Goal: Task Accomplishment & Management: Use online tool/utility

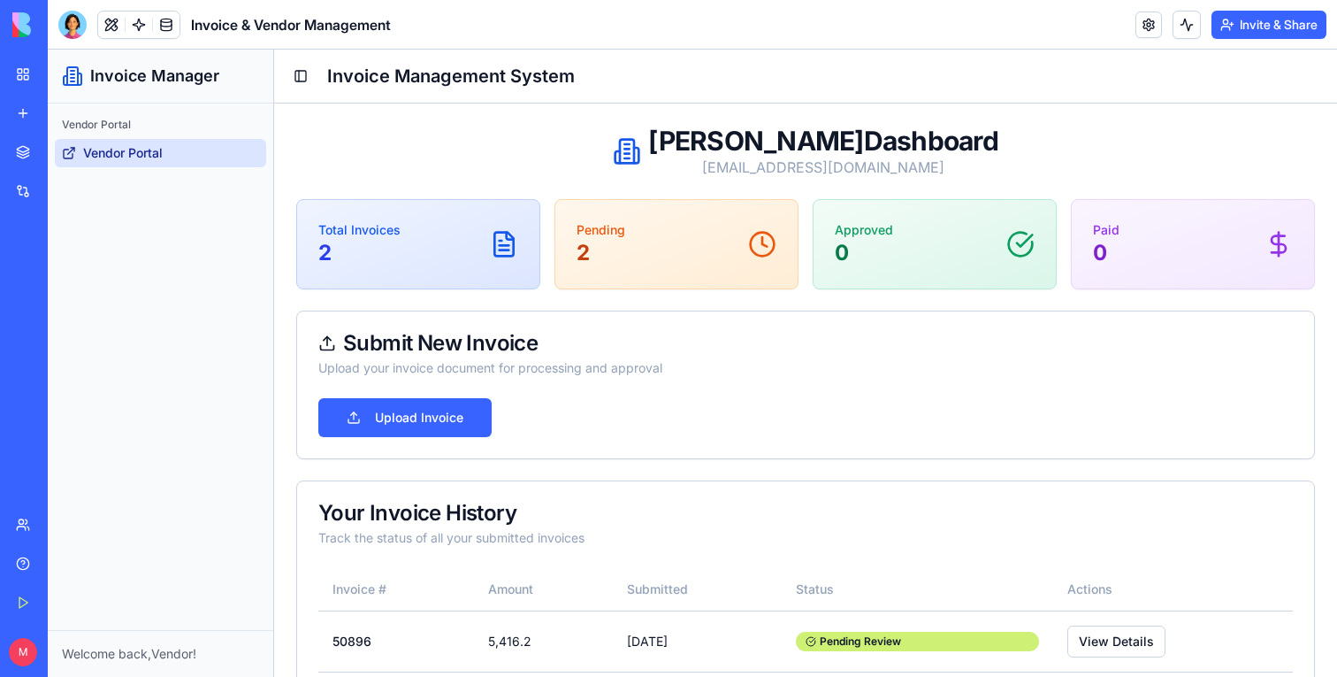
scroll to position [98, 0]
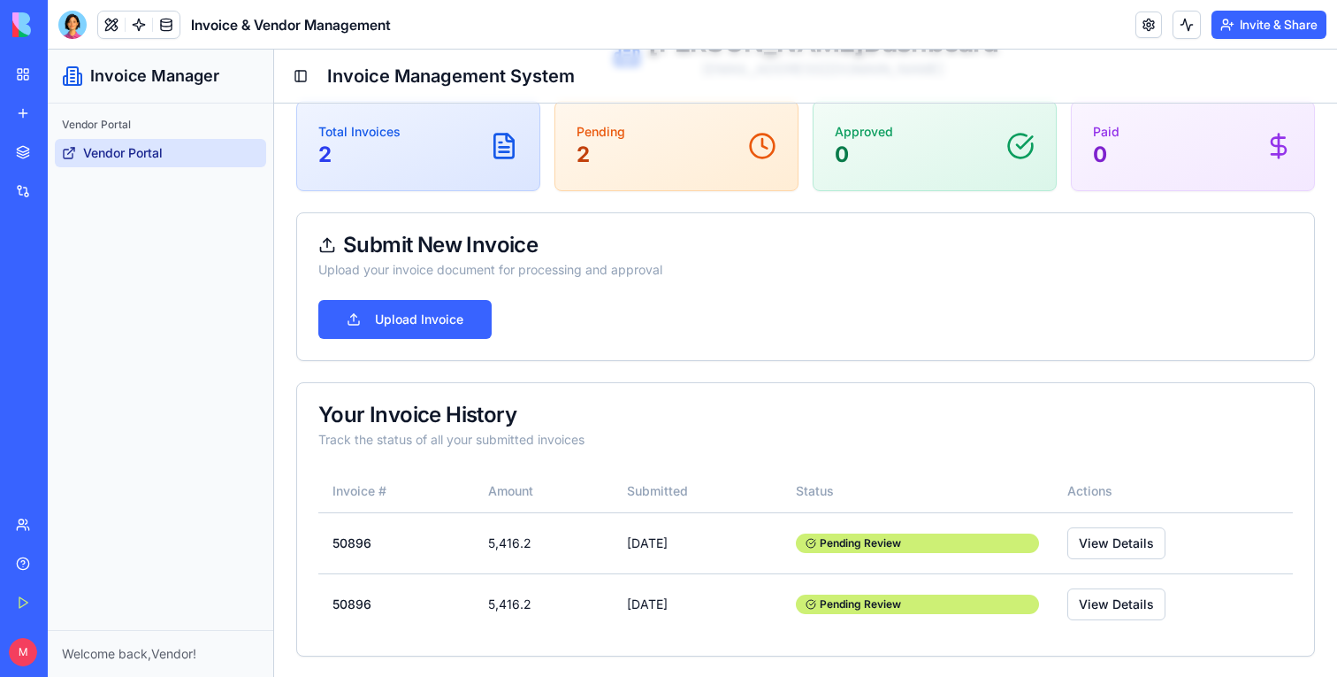
click at [111, 23] on button at bounding box center [111, 24] width 27 height 27
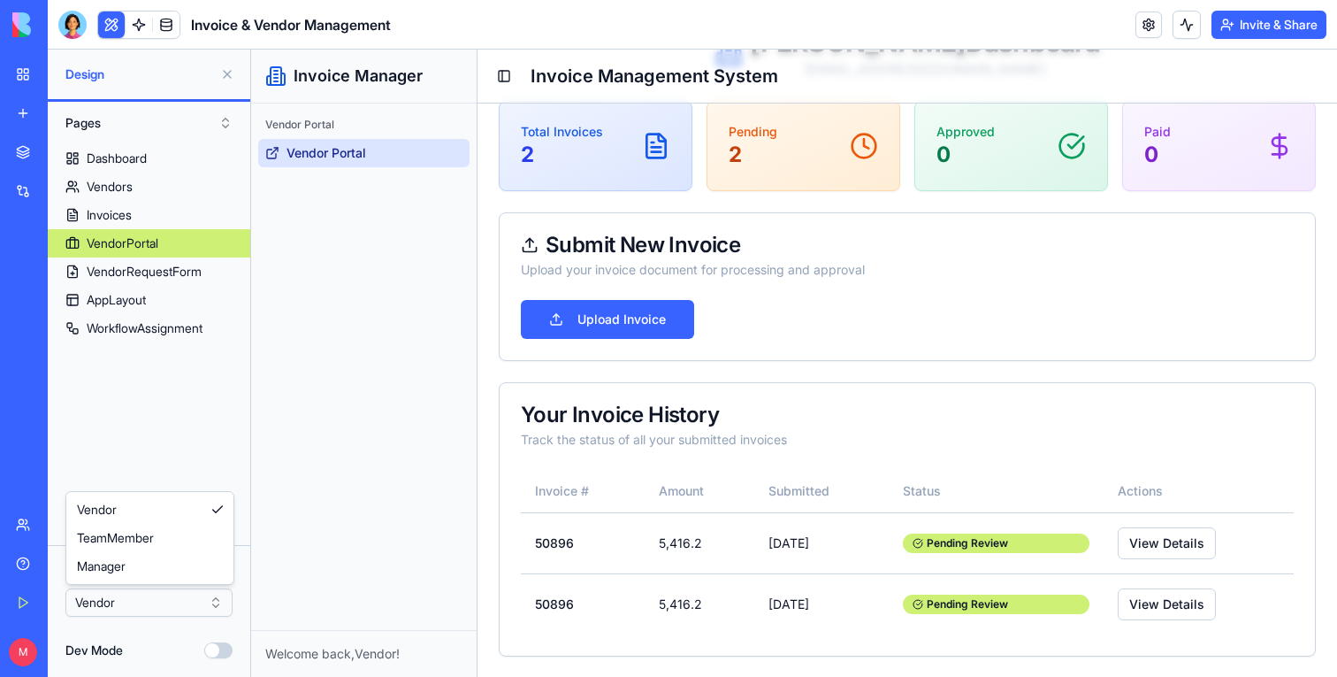
click at [175, 593] on html "BETA My Workspace New app Marketplace Integrations Recent Invoice & Vendor Mana…" at bounding box center [668, 338] width 1337 height 677
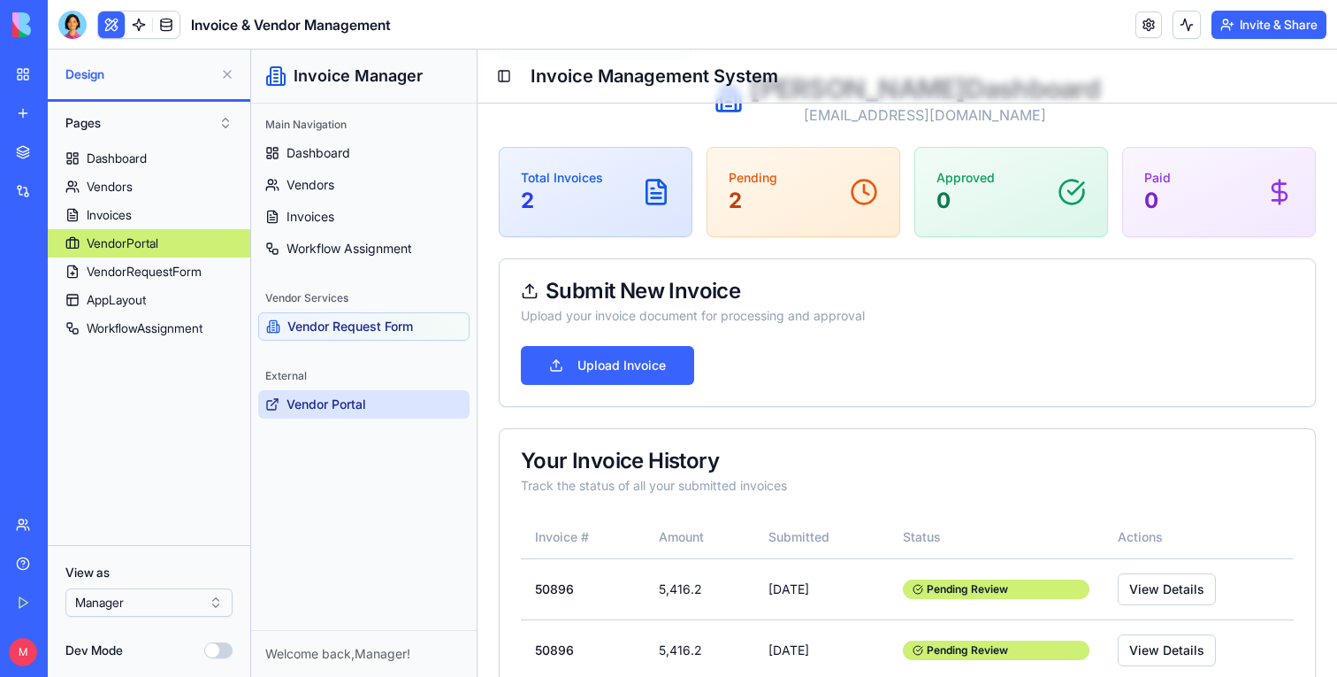
click at [224, 73] on button at bounding box center [227, 74] width 28 height 28
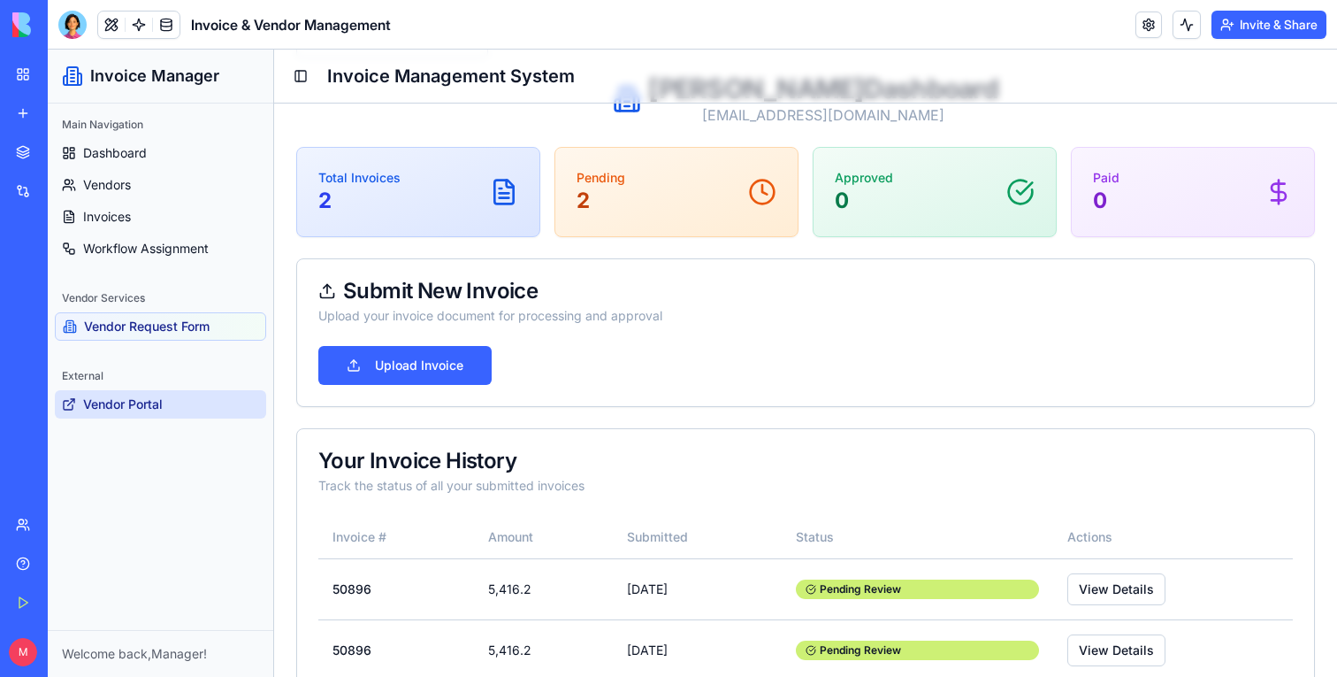
click at [131, 404] on span "Vendor Portal" at bounding box center [123, 404] width 80 height 18
click at [112, 321] on span "Vendor Request Form" at bounding box center [147, 327] width 126 height 18
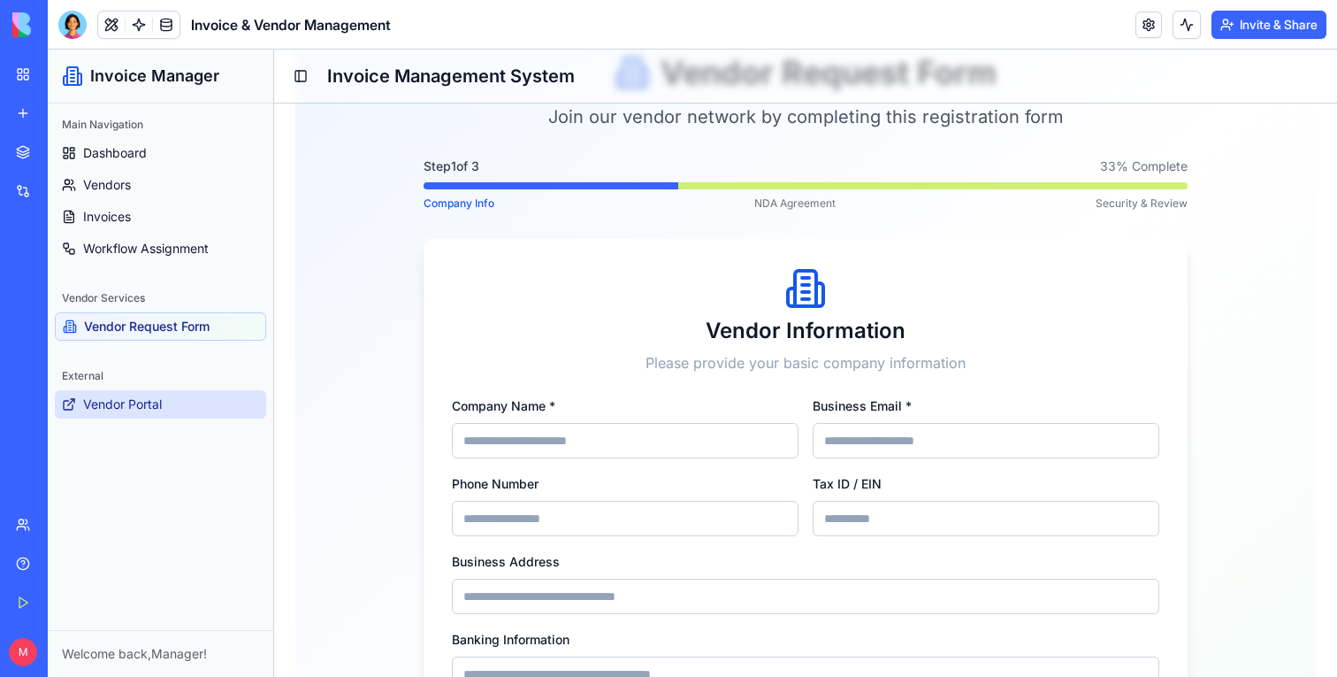
click at [154, 403] on span "Vendor Portal" at bounding box center [122, 404] width 79 height 18
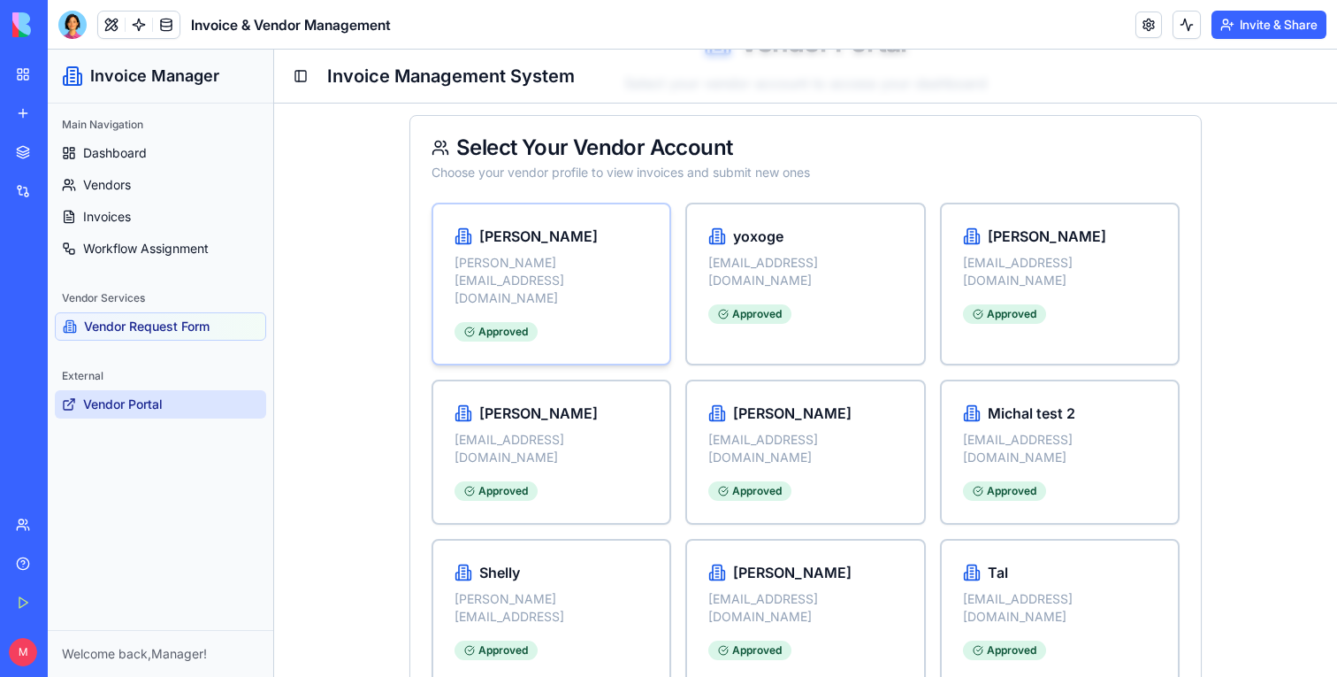
click at [558, 314] on div "Approved" at bounding box center [552, 328] width 194 height 28
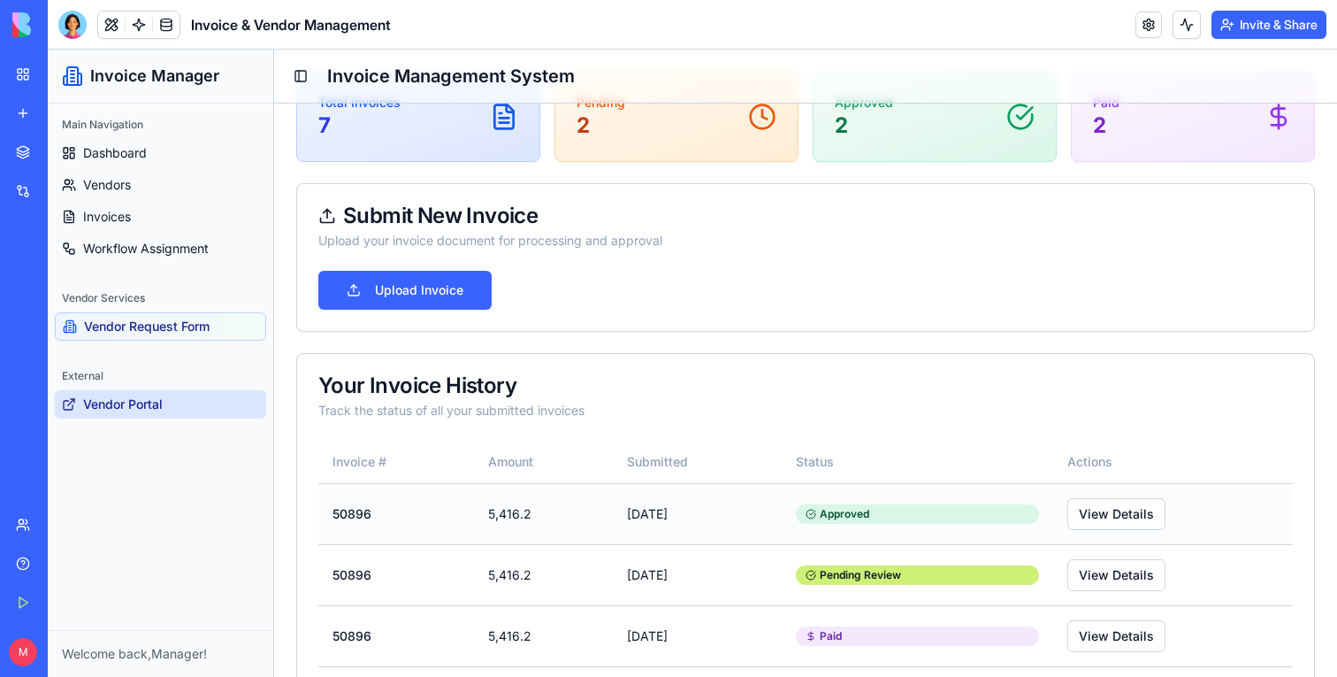
scroll to position [189, 0]
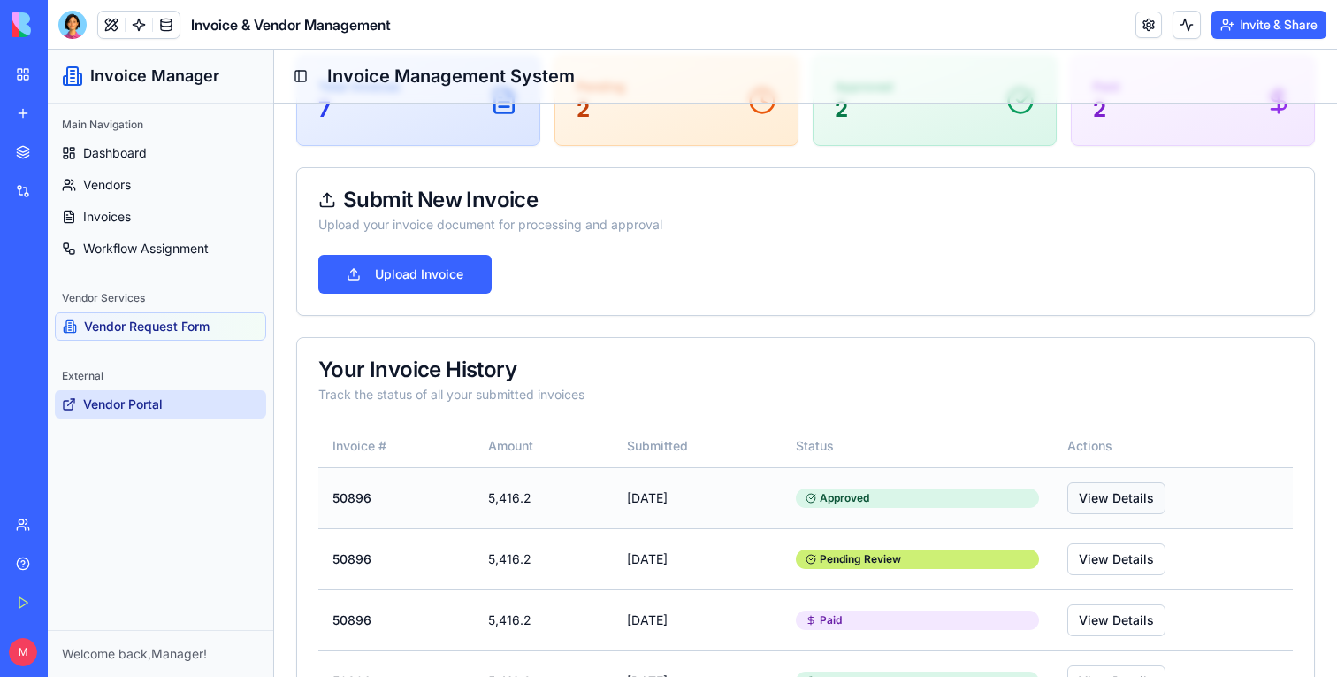
click at [1129, 505] on button "View Details" at bounding box center [1117, 498] width 98 height 32
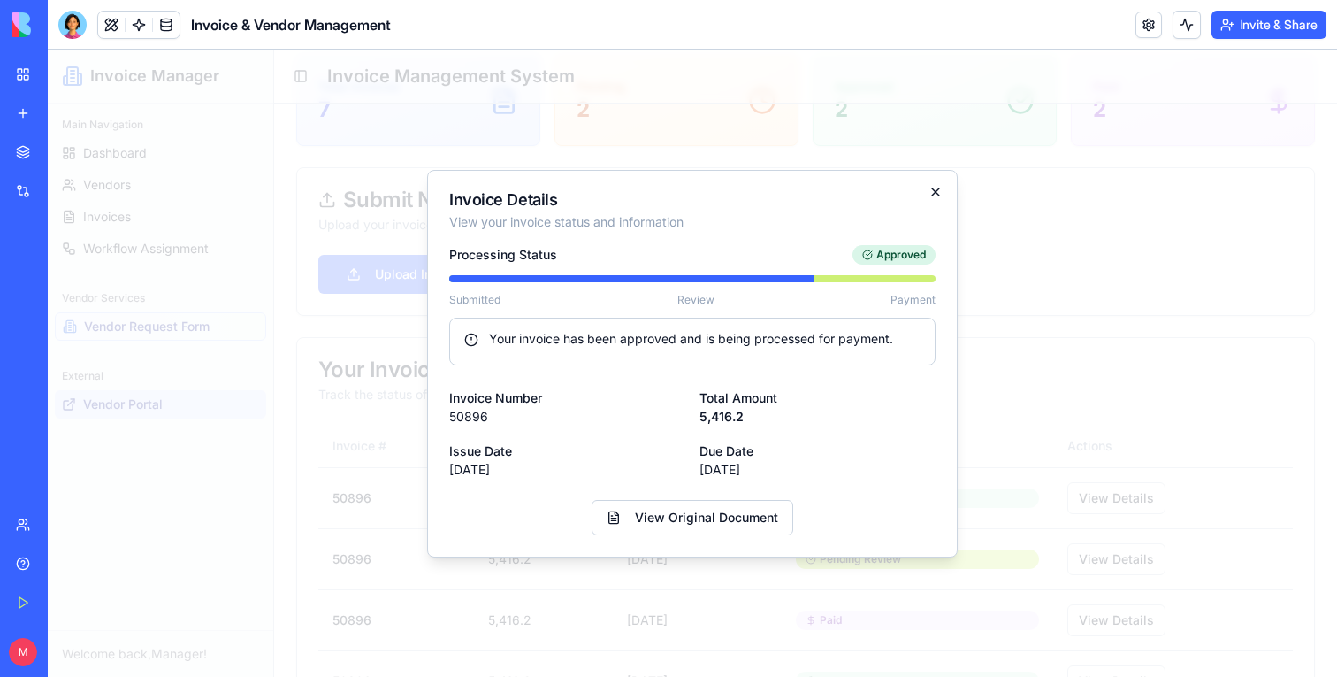
click at [940, 192] on icon "button" at bounding box center [936, 192] width 14 height 14
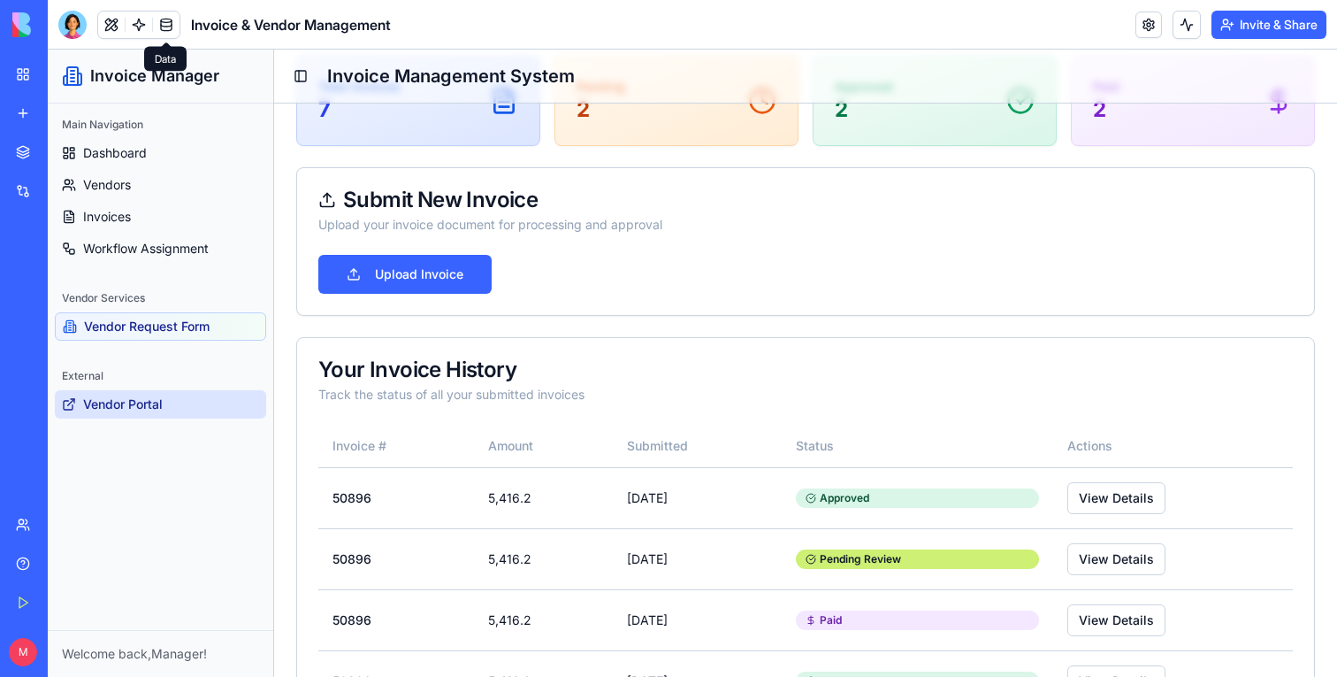
click at [171, 26] on span at bounding box center [167, 25] width 50 height 50
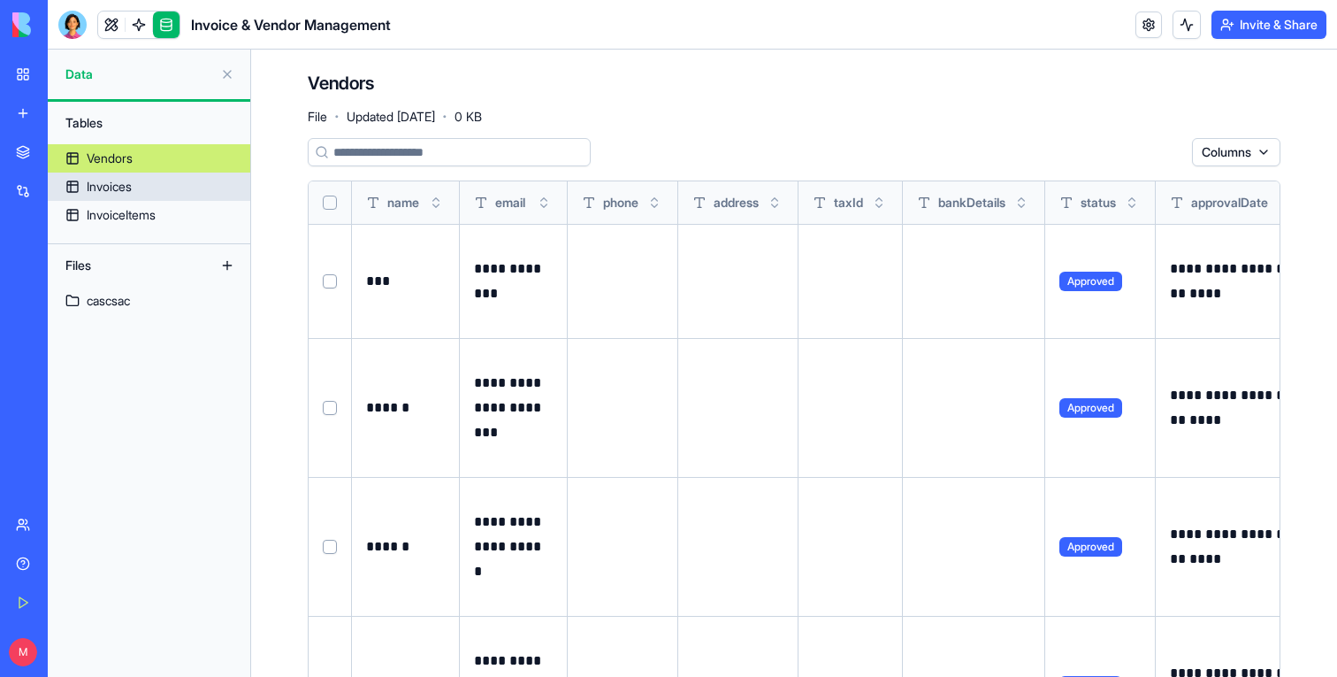
click at [174, 195] on link "Invoices" at bounding box center [149, 186] width 203 height 28
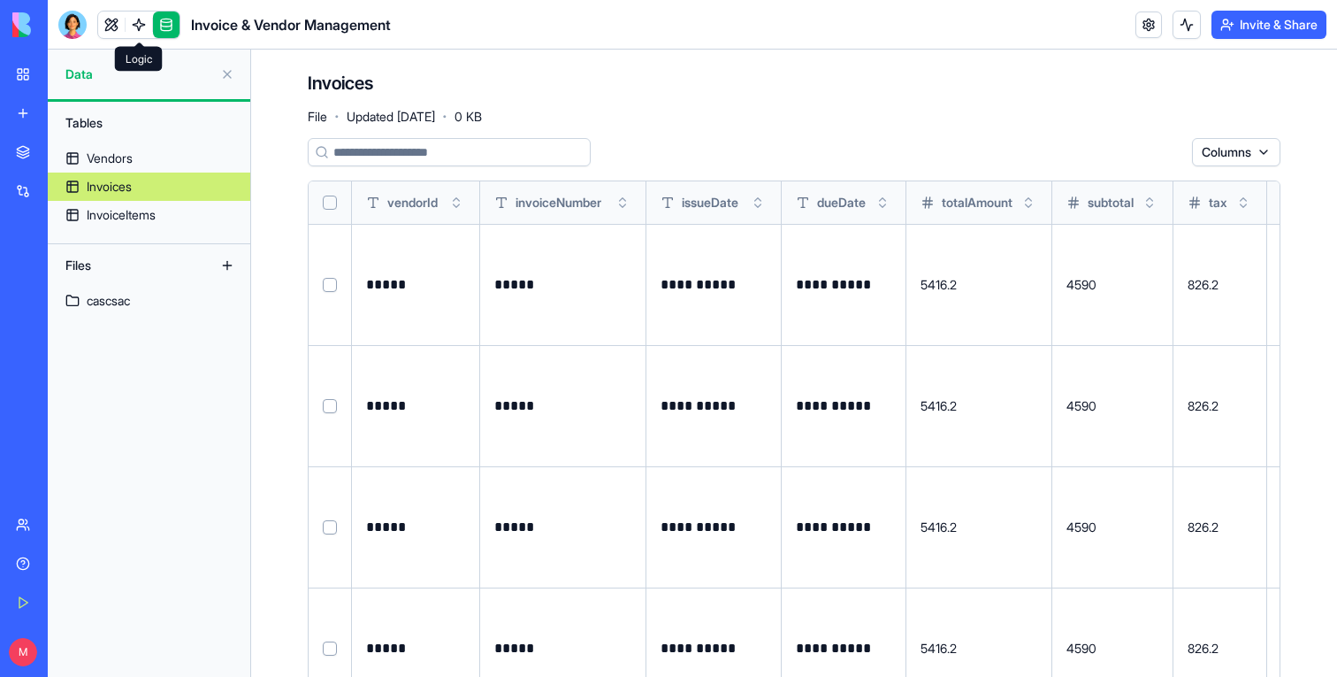
click at [140, 22] on link at bounding box center [139, 24] width 27 height 27
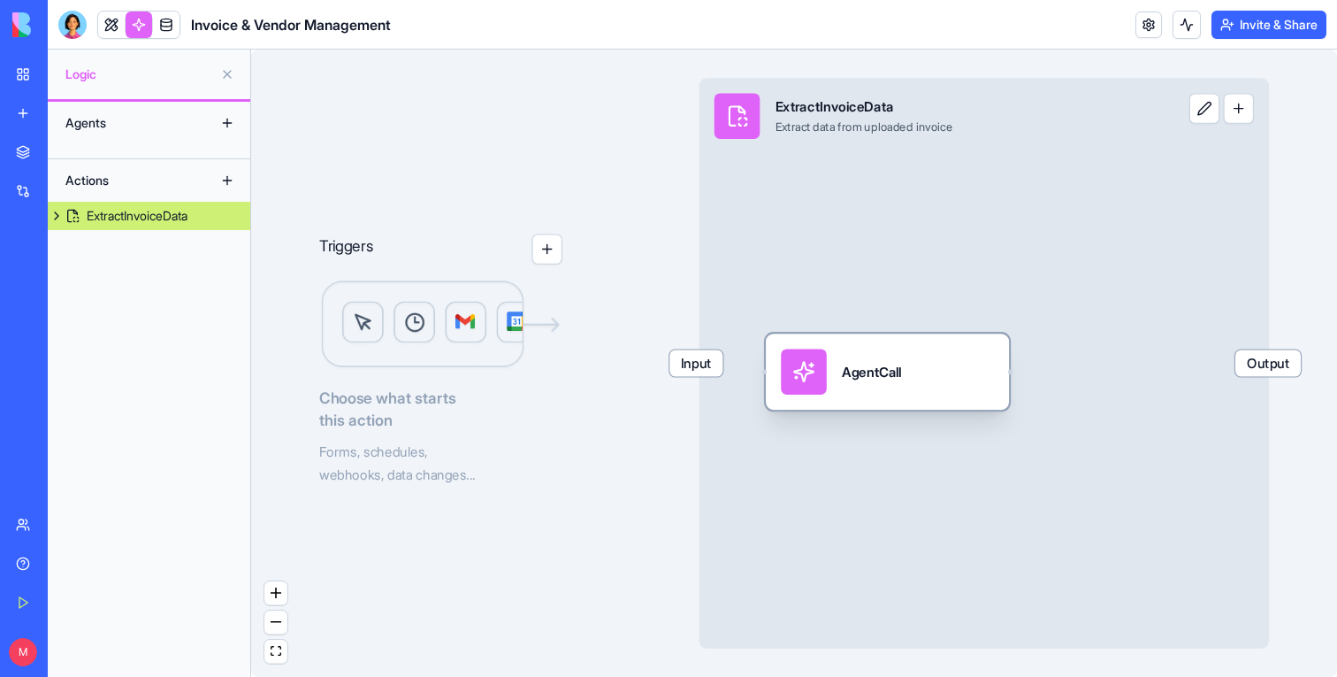
click at [869, 372] on div "AgentCall" at bounding box center [872, 371] width 60 height 19
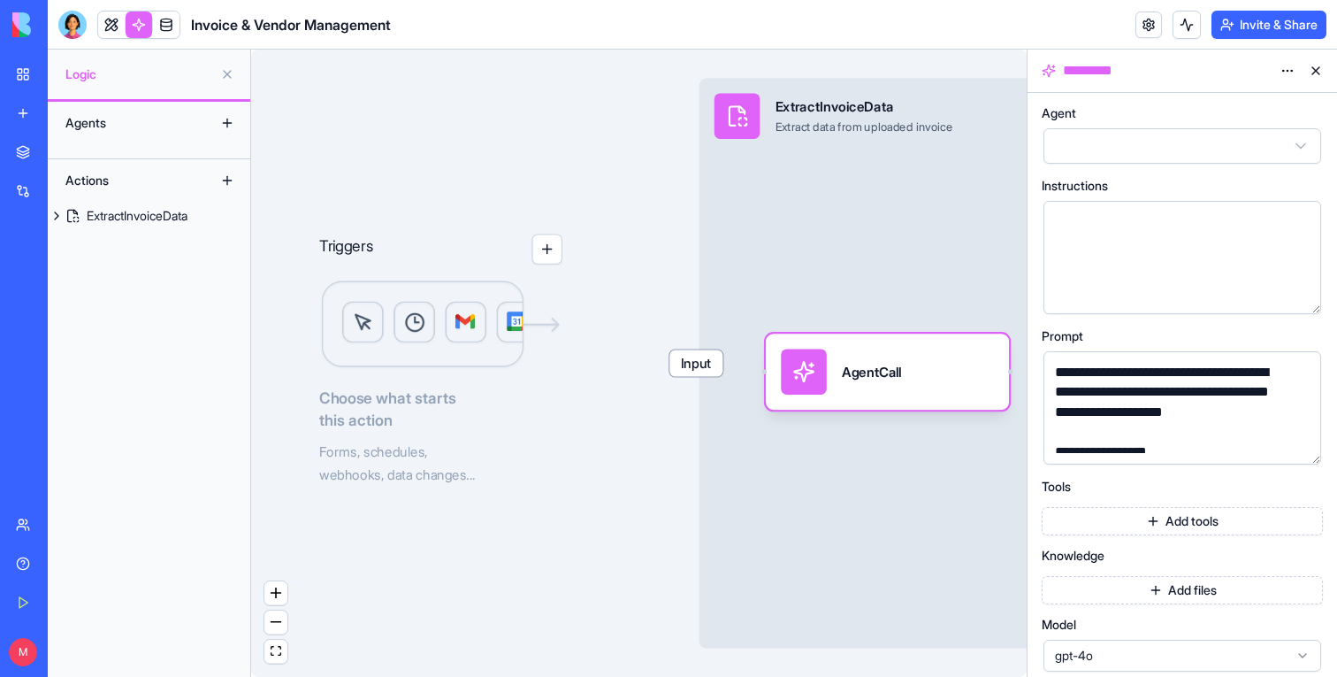
click at [1307, 441] on button "button" at bounding box center [1304, 446] width 28 height 28
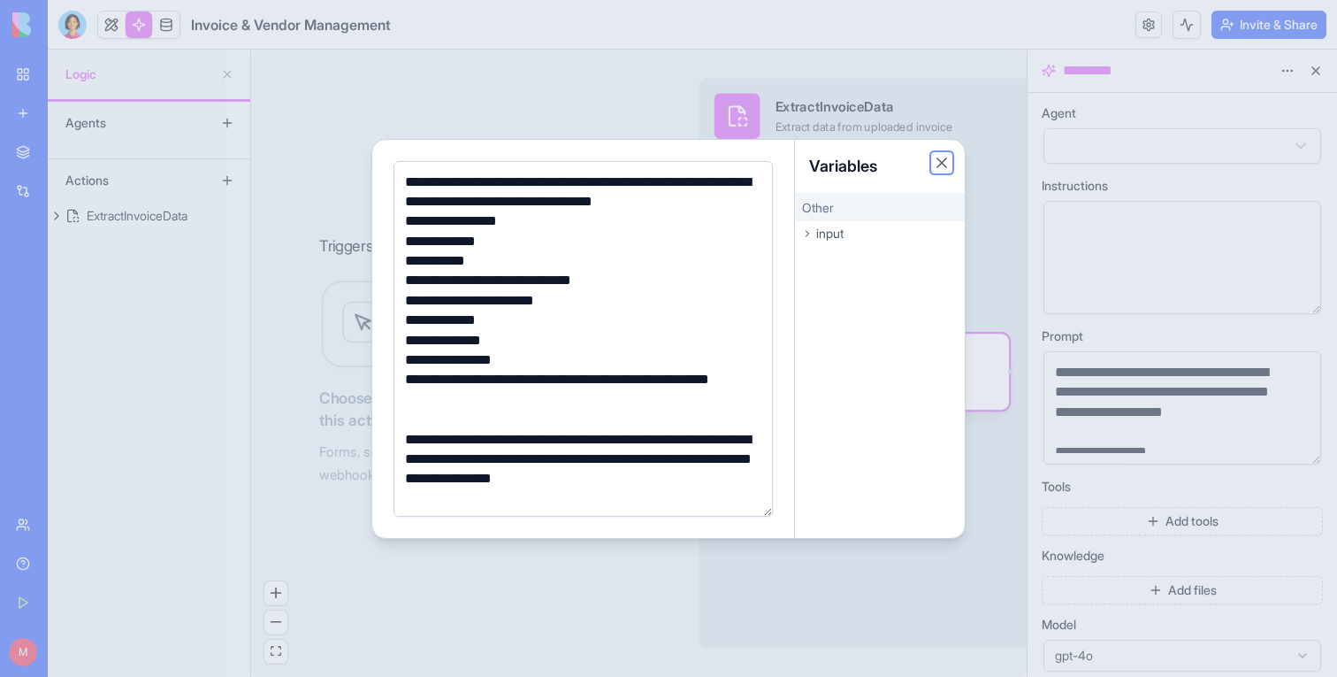
click at [942, 161] on button "Close" at bounding box center [942, 163] width 18 height 18
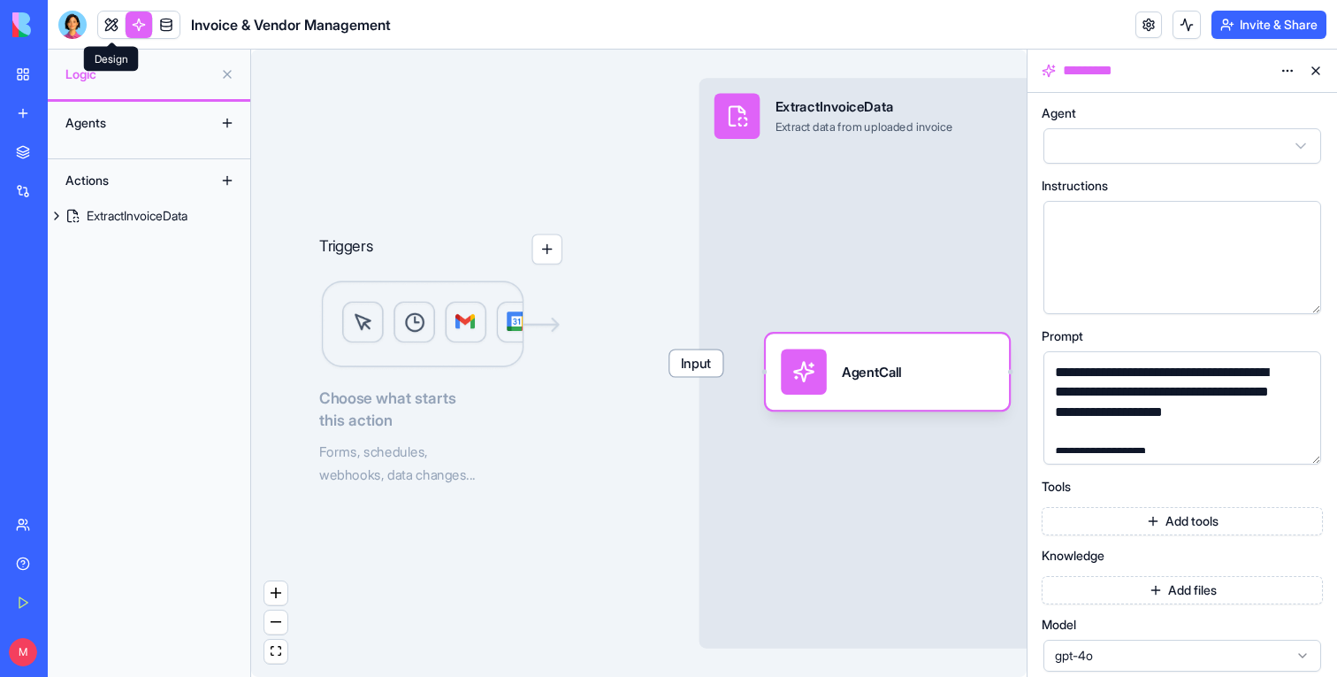
click at [117, 23] on link at bounding box center [111, 24] width 27 height 27
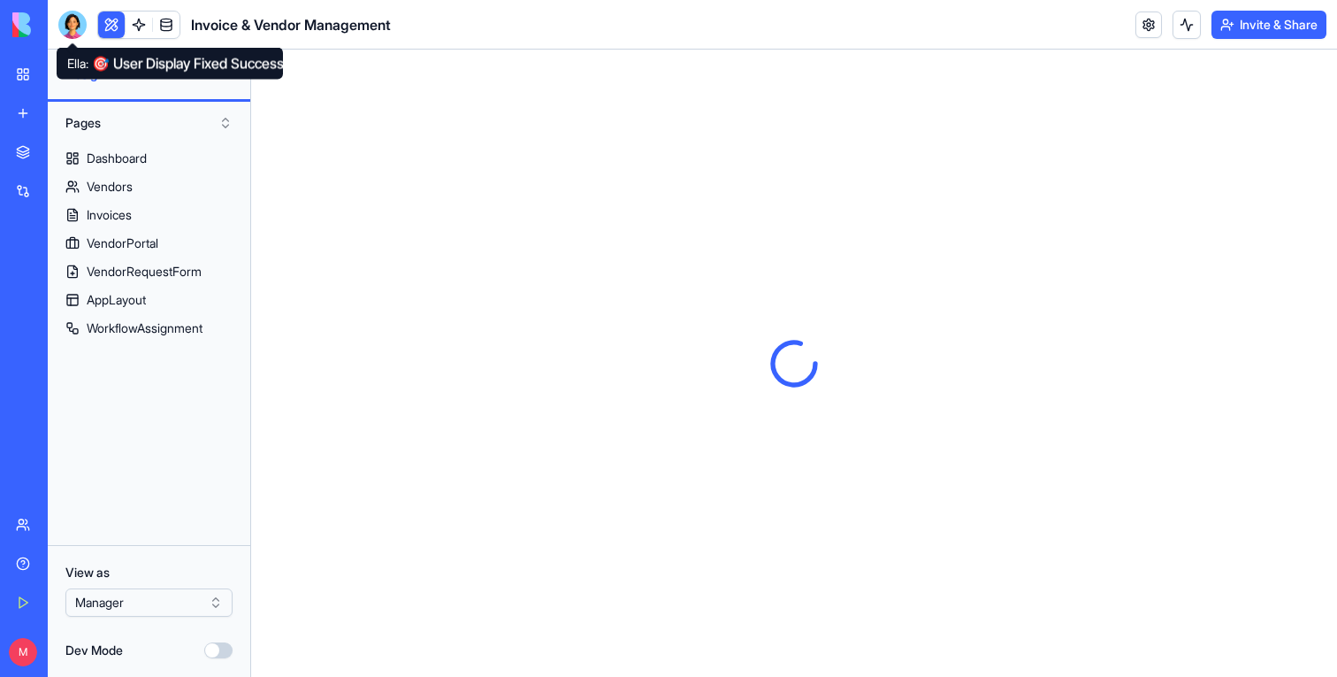
click at [76, 30] on div at bounding box center [72, 25] width 28 height 28
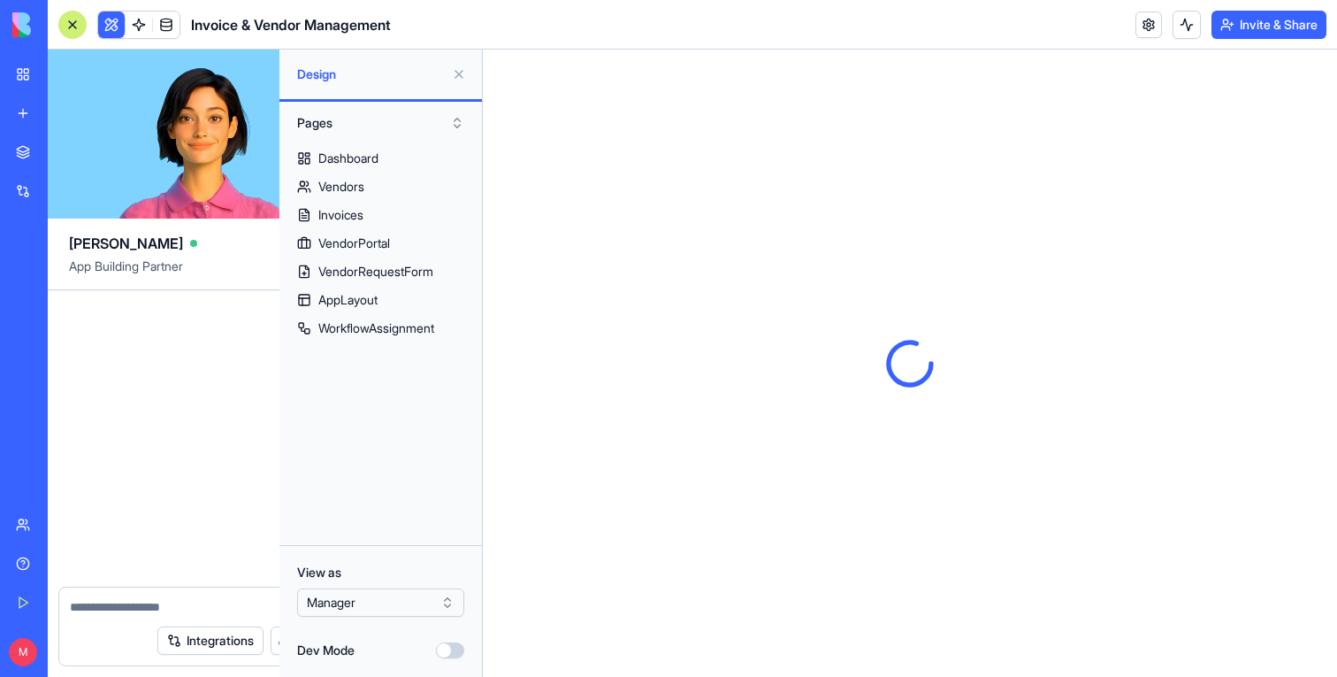
scroll to position [49124, 0]
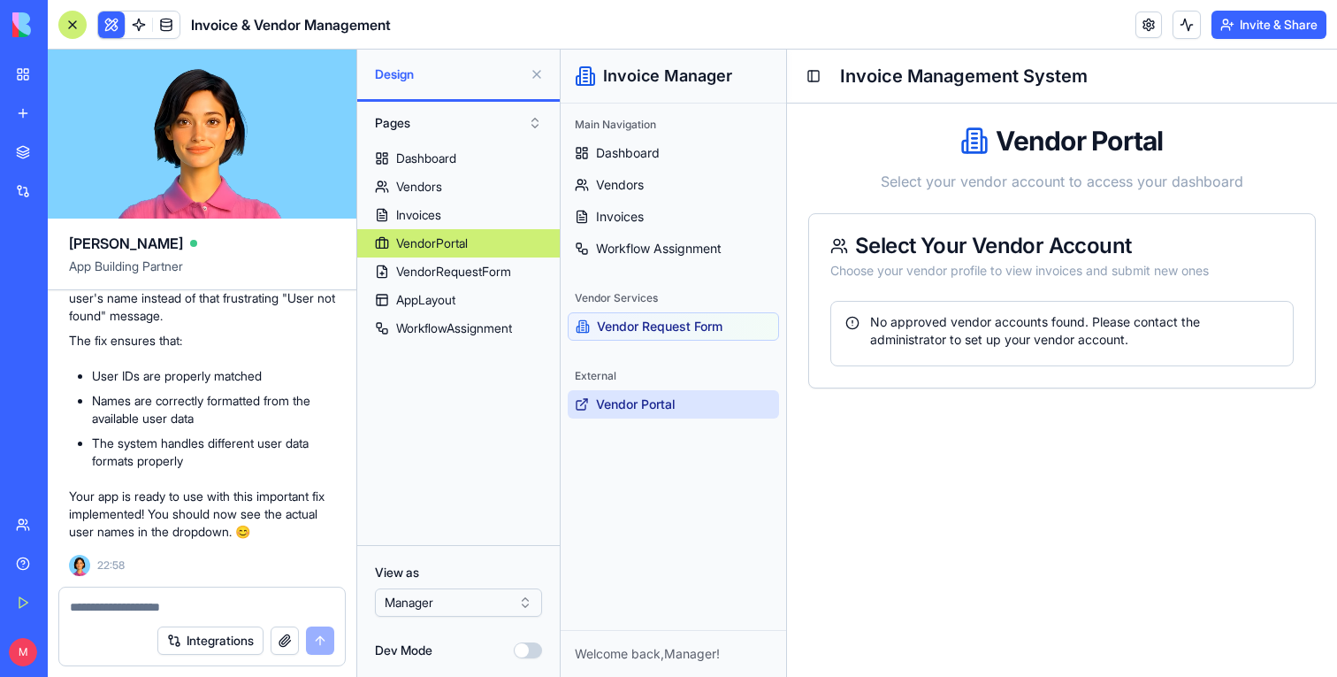
click at [73, 24] on div at bounding box center [72, 25] width 28 height 28
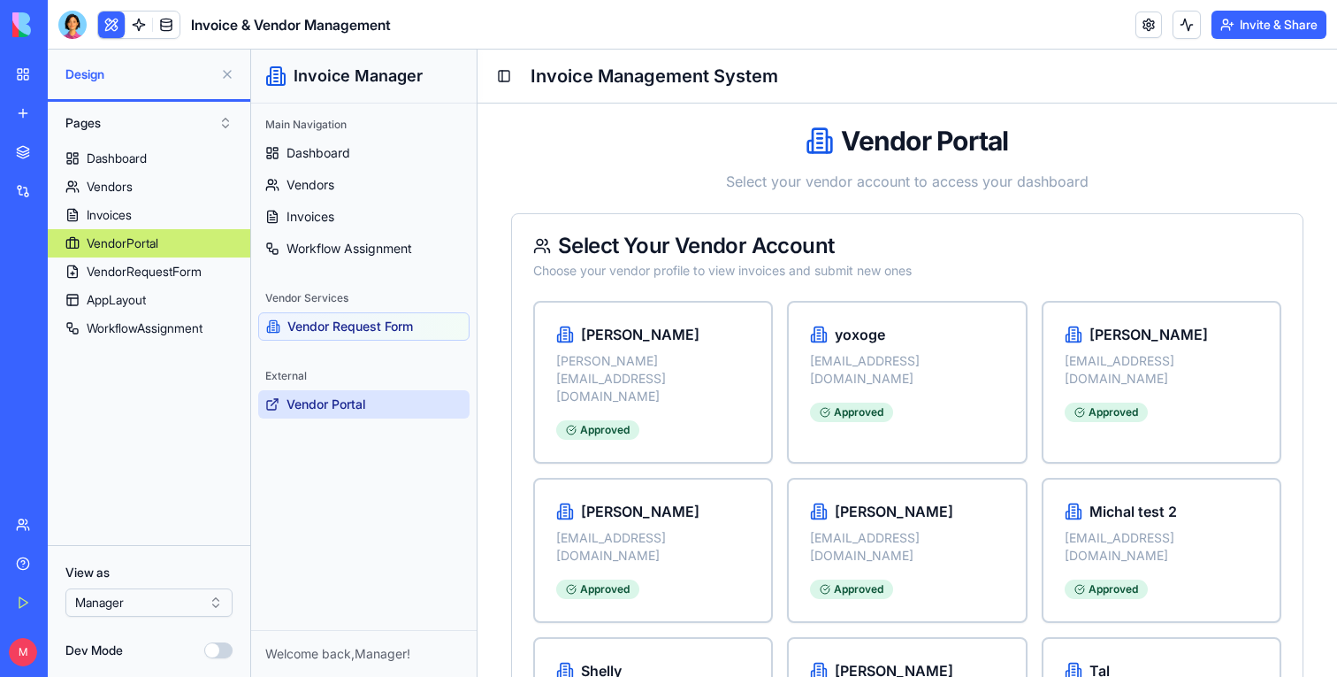
click at [309, 530] on div "Main Navigation Dashboard Vendors Invoices Workflow Assignment Vendor Services …" at bounding box center [364, 366] width 226 height 526
click at [159, 599] on html "BETA My Workspace New app Marketplace Integrations Recent Invoice & Vendor Mana…" at bounding box center [668, 338] width 1337 height 677
click at [337, 174] on link "Vendors" at bounding box center [363, 185] width 211 height 28
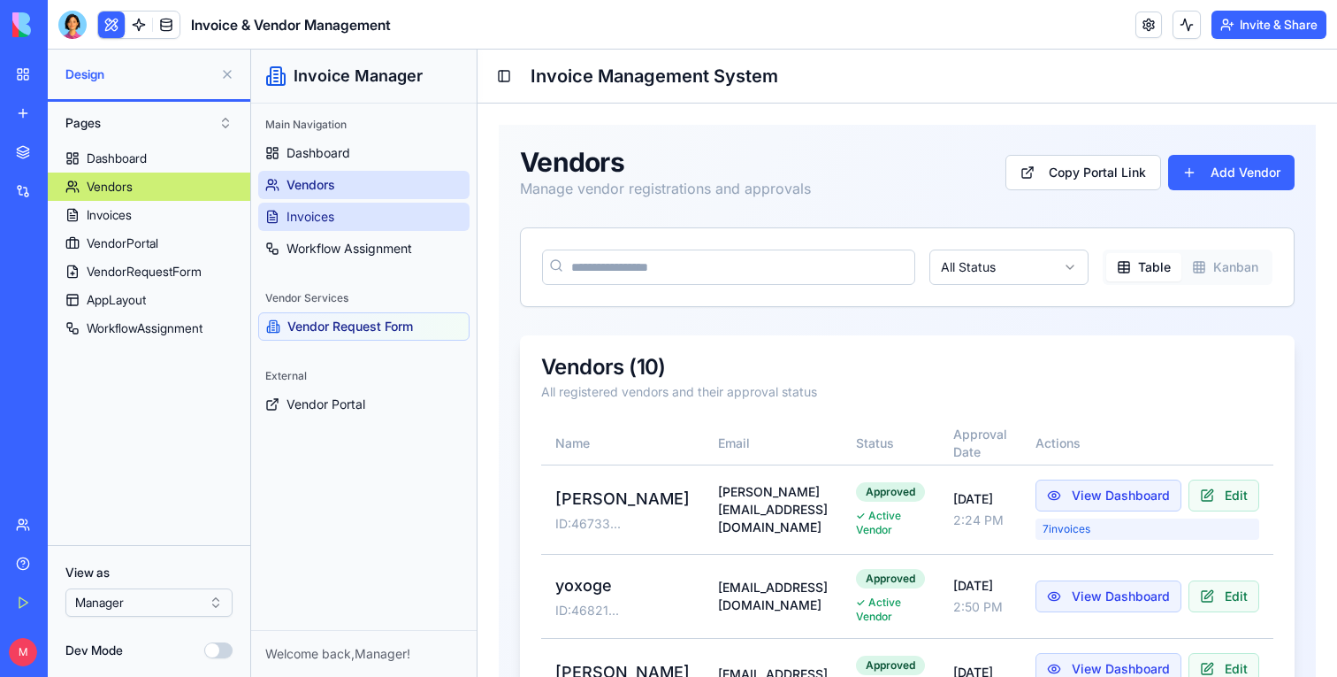
click at [337, 212] on link "Invoices" at bounding box center [363, 217] width 211 height 28
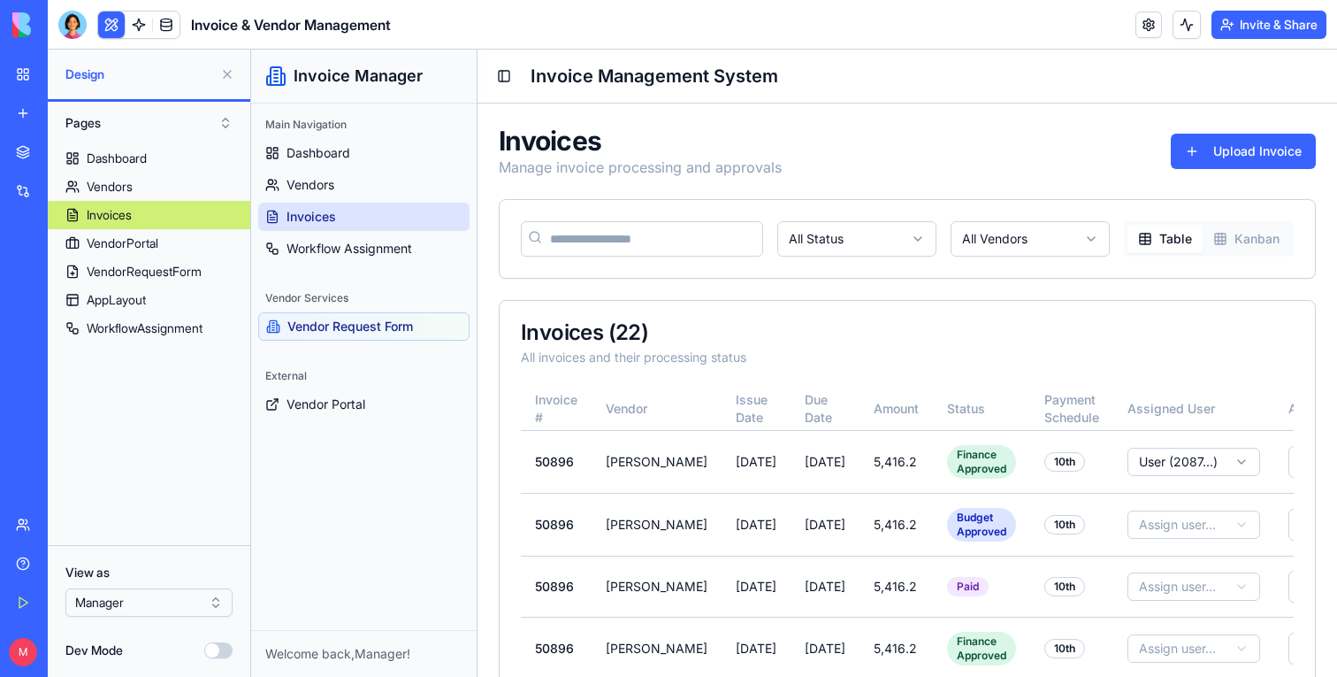
click at [134, 604] on html "BETA My Workspace New app Marketplace Integrations Recent Invoice & Vendor Mana…" at bounding box center [668, 338] width 1337 height 677
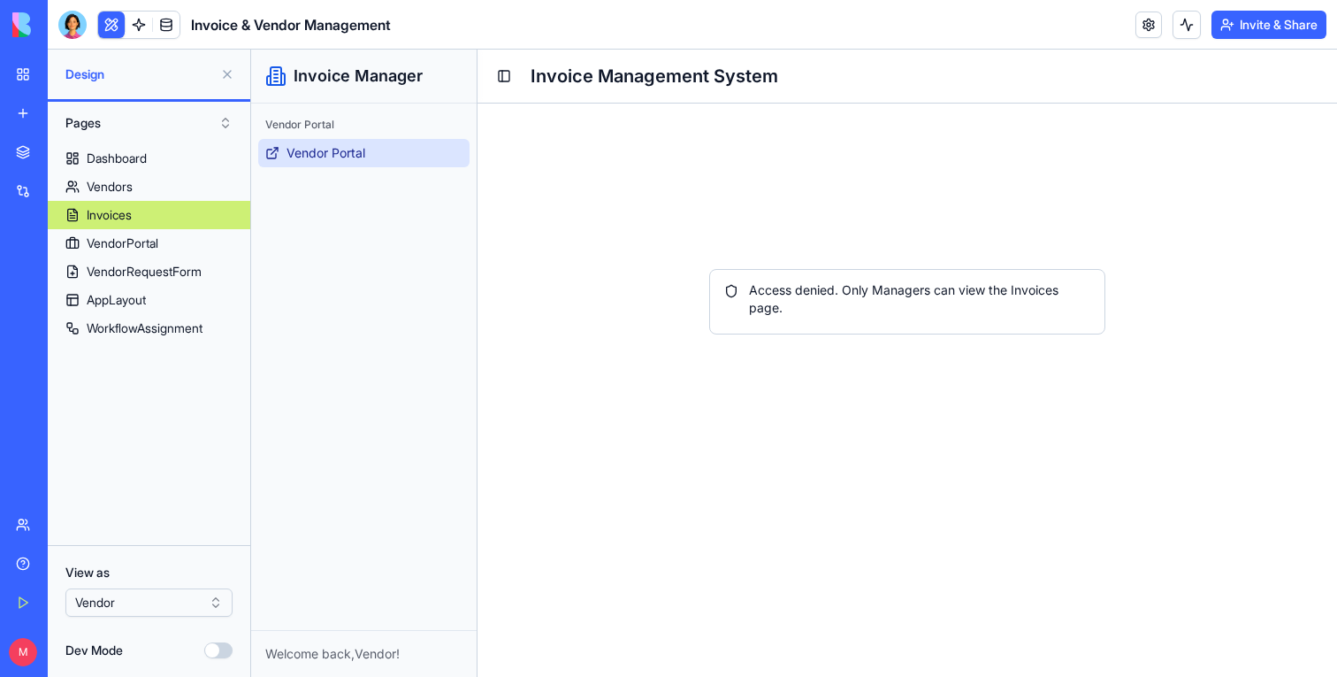
click at [324, 148] on span "Vendor Portal" at bounding box center [326, 153] width 79 height 18
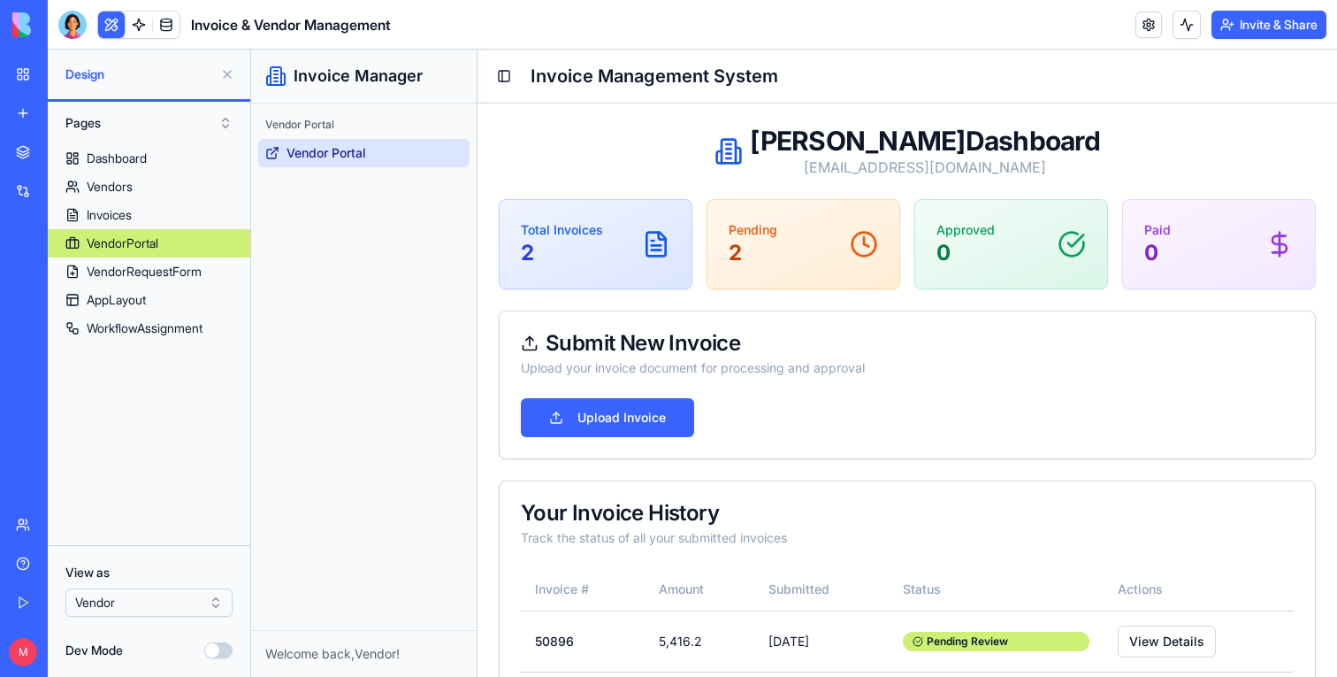
click at [1265, 26] on button "Invite & Share" at bounding box center [1269, 25] width 115 height 28
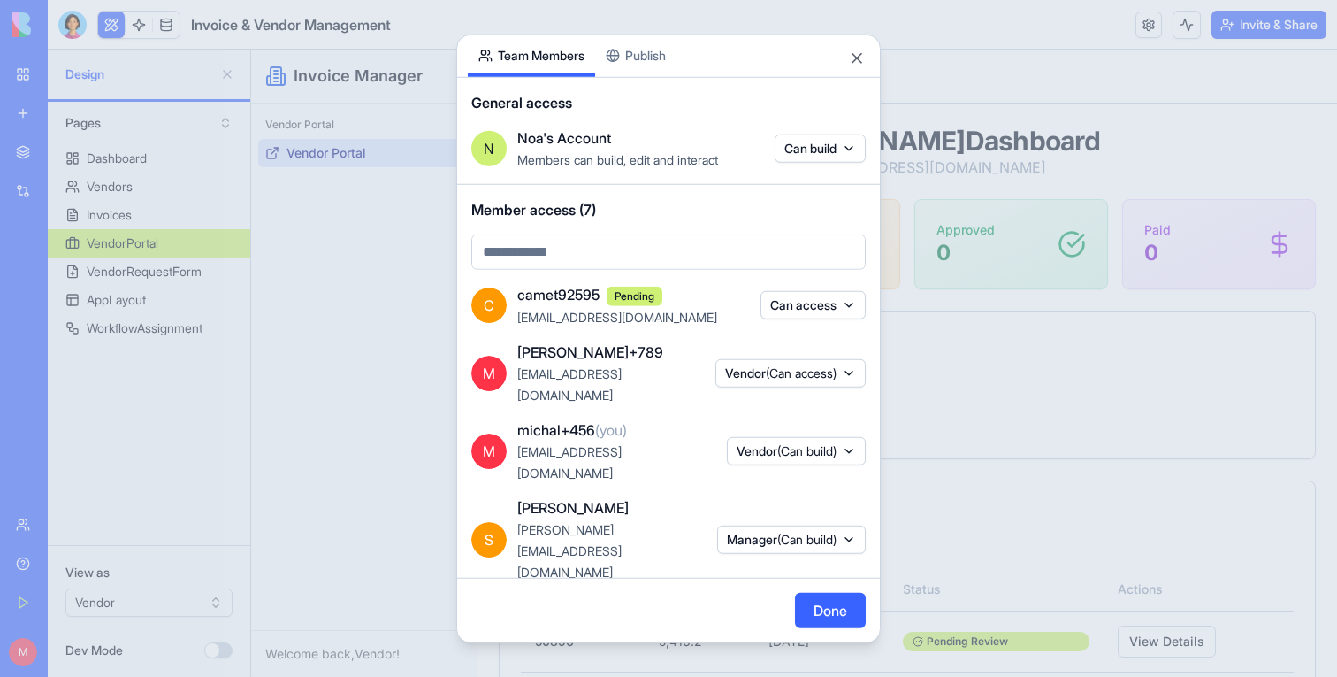
click at [210, 326] on div at bounding box center [668, 338] width 1337 height 677
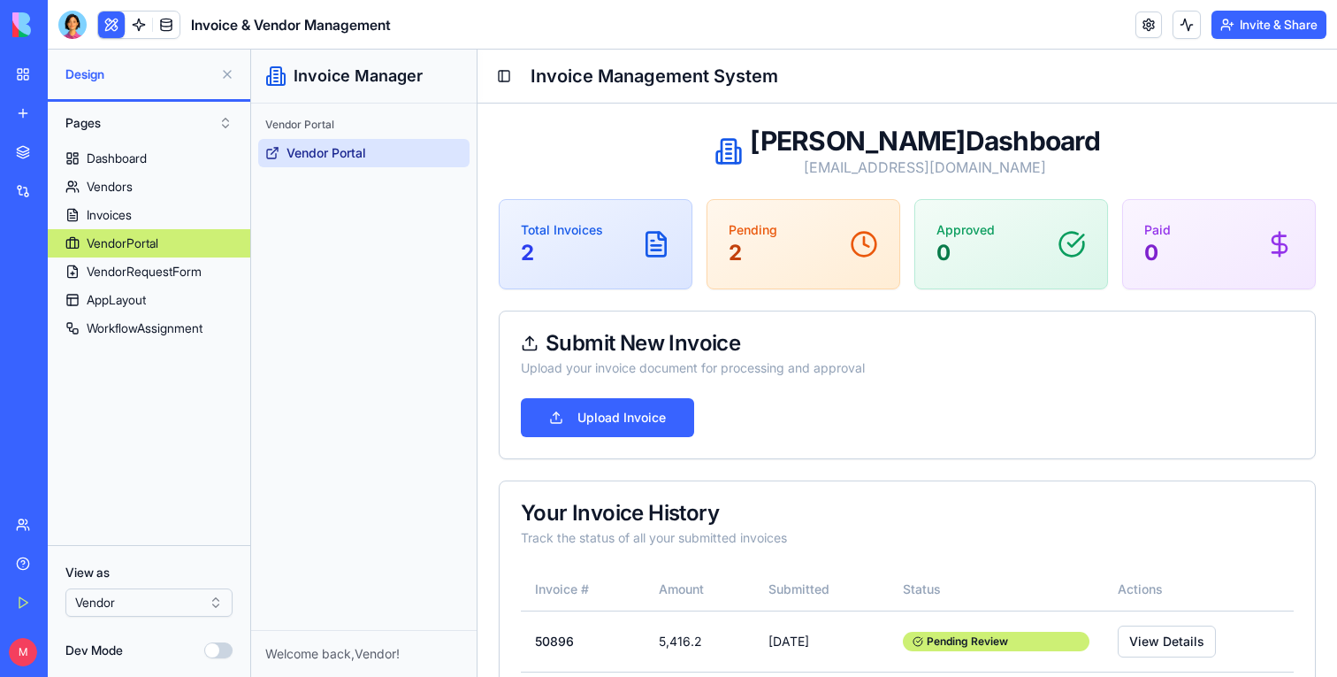
click at [1290, 17] on button "Invite & Share" at bounding box center [1269, 25] width 115 height 28
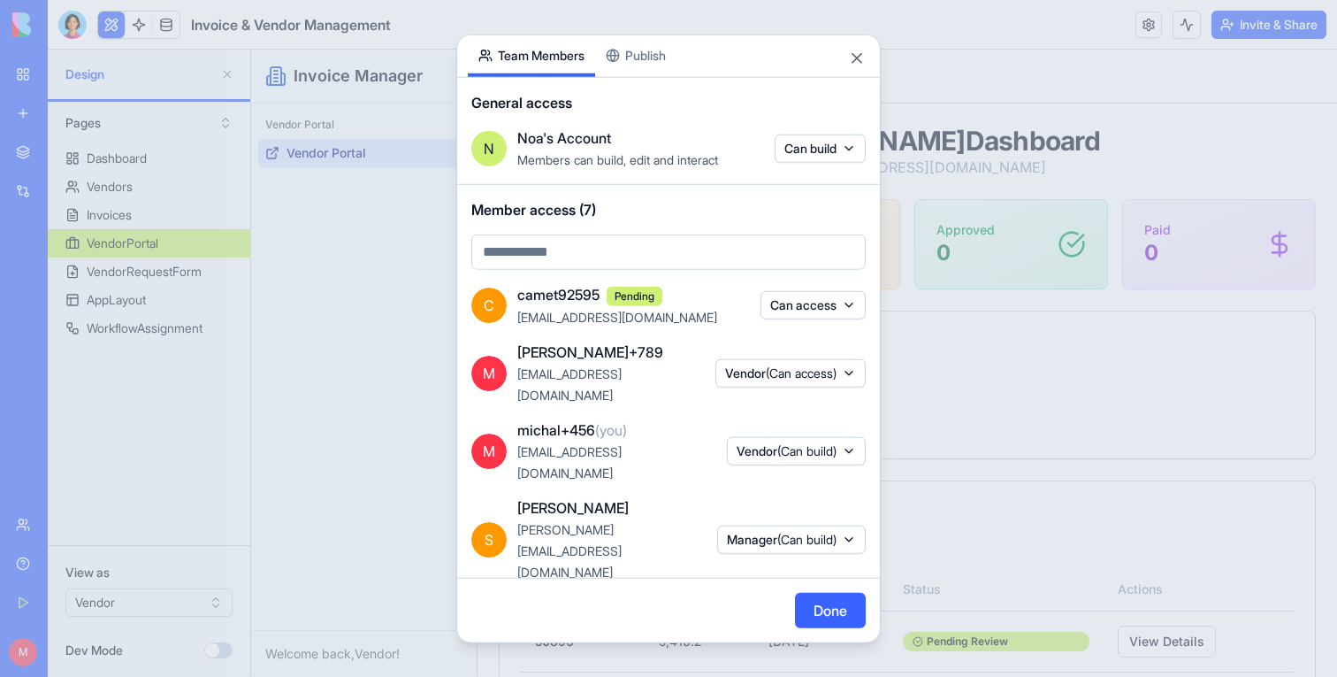
click at [631, 58] on body "BETA My Workspace New app Marketplace Integrations Recent Invoice & Vendor Mana…" at bounding box center [668, 338] width 1337 height 677
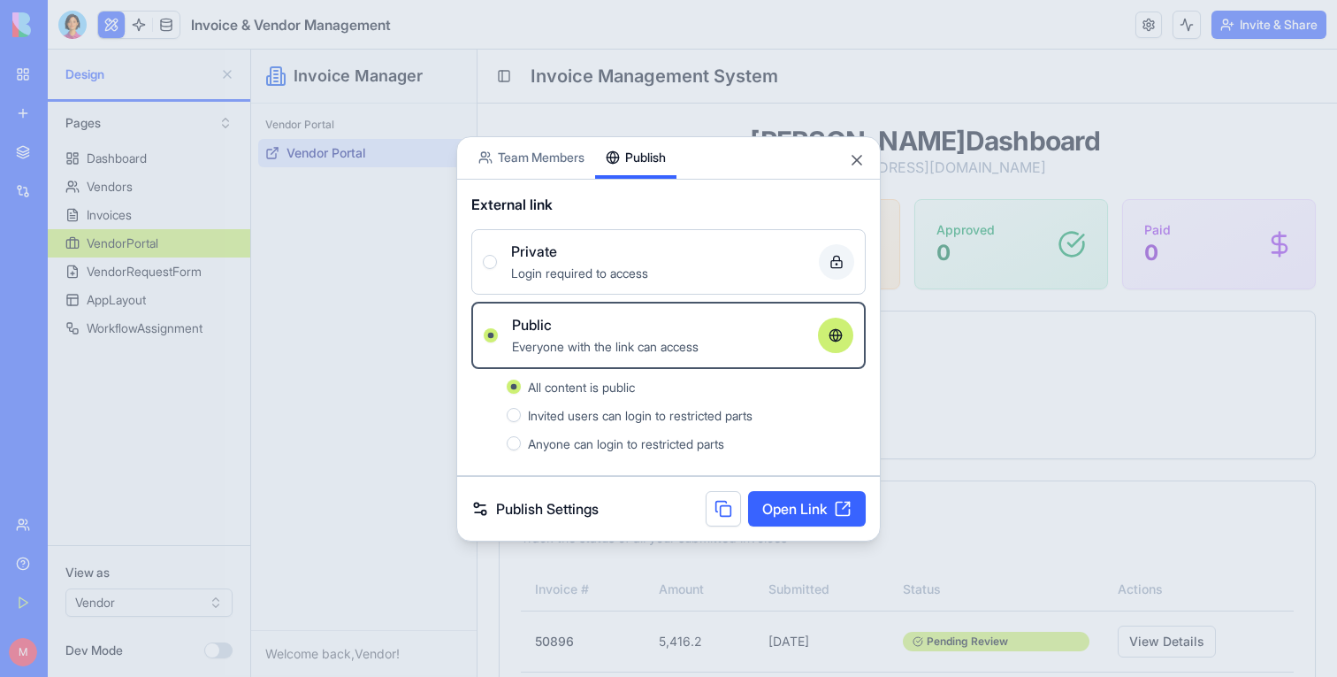
click at [798, 507] on link "Open Link" at bounding box center [807, 508] width 118 height 35
click at [378, 342] on div at bounding box center [668, 338] width 1337 height 677
